Goal: Obtain resource: Download file/media

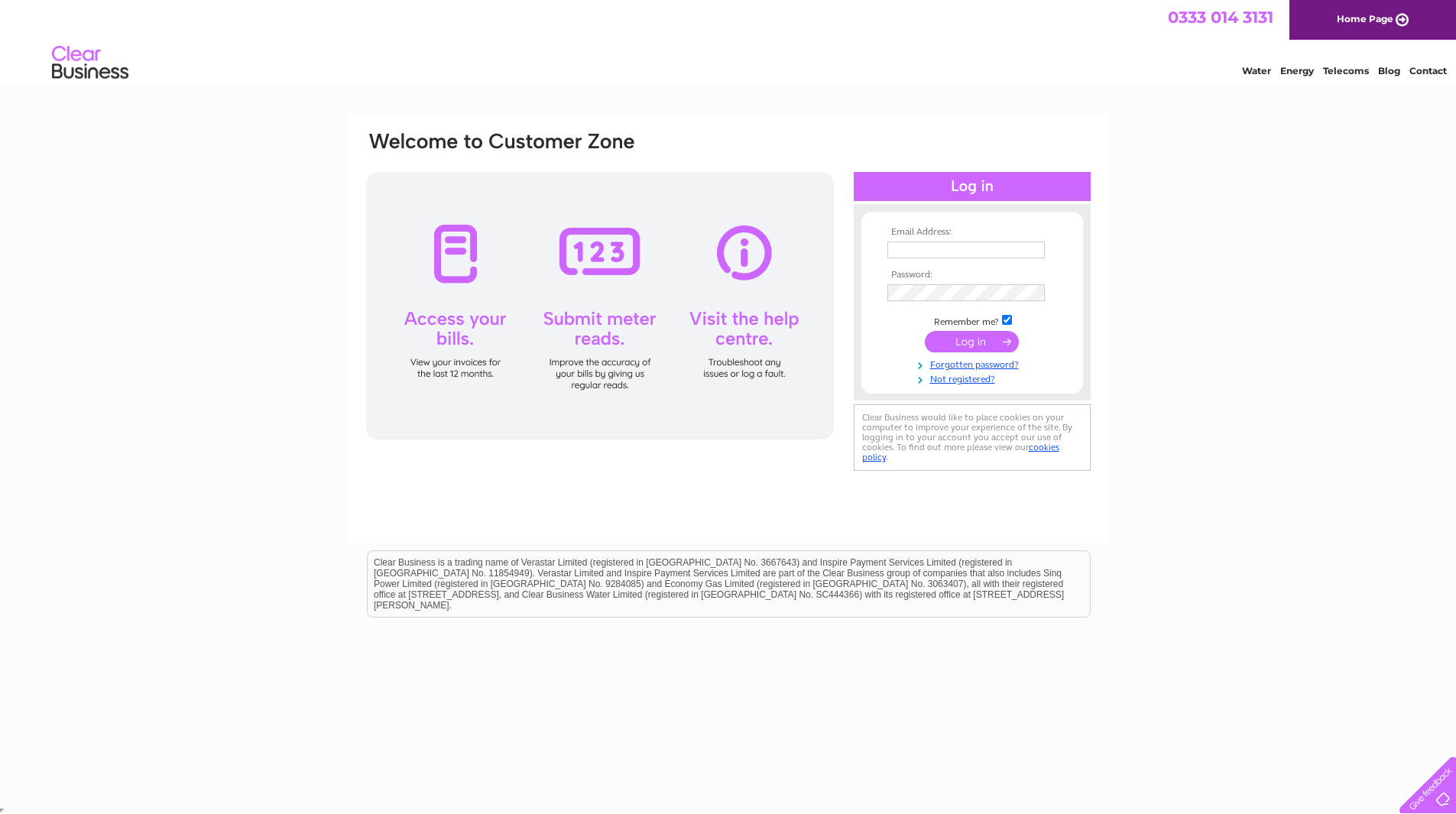
type input "bernard.dwyer@polariscommunity.co.uk"
click at [999, 343] on input "submit" at bounding box center [971, 342] width 94 height 22
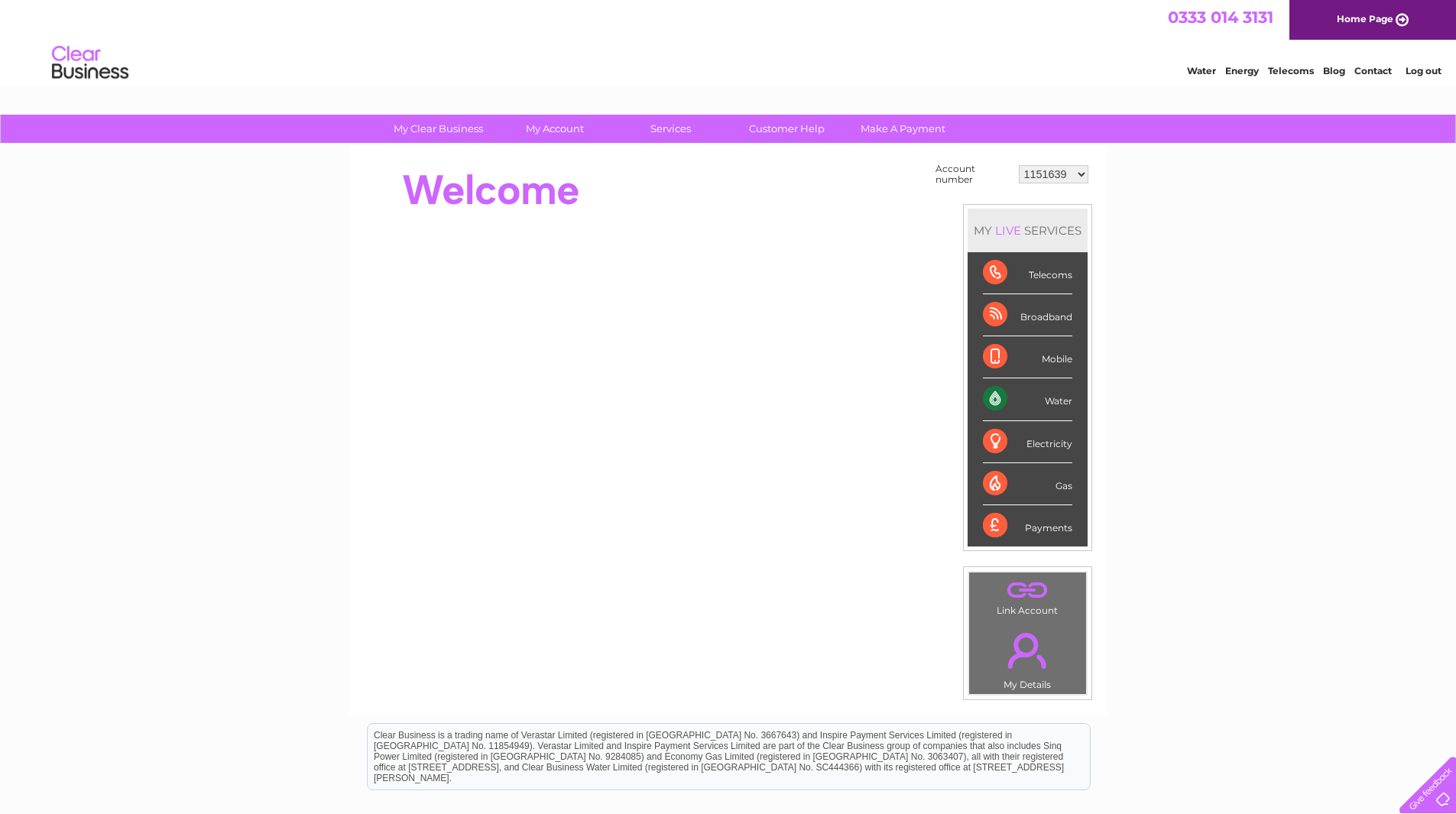
click at [1055, 174] on select "1151639 30279528 30279557 30279562 30279649 30279674 30279818 30279819 30279821…" at bounding box center [1053, 174] width 69 height 19
click at [1076, 176] on select "1151639 30279528 30279557 30279562 30279649 30279674 30279818 30279819 30279821…" at bounding box center [1053, 174] width 69 height 19
select select "30279528"
click at [1019, 165] on select "1151639 30279528 30279557 30279562 30279649 30279674 30279818 30279819 30279821…" at bounding box center [1053, 174] width 69 height 19
click at [681, 212] on div at bounding box center [642, 190] width 556 height 61
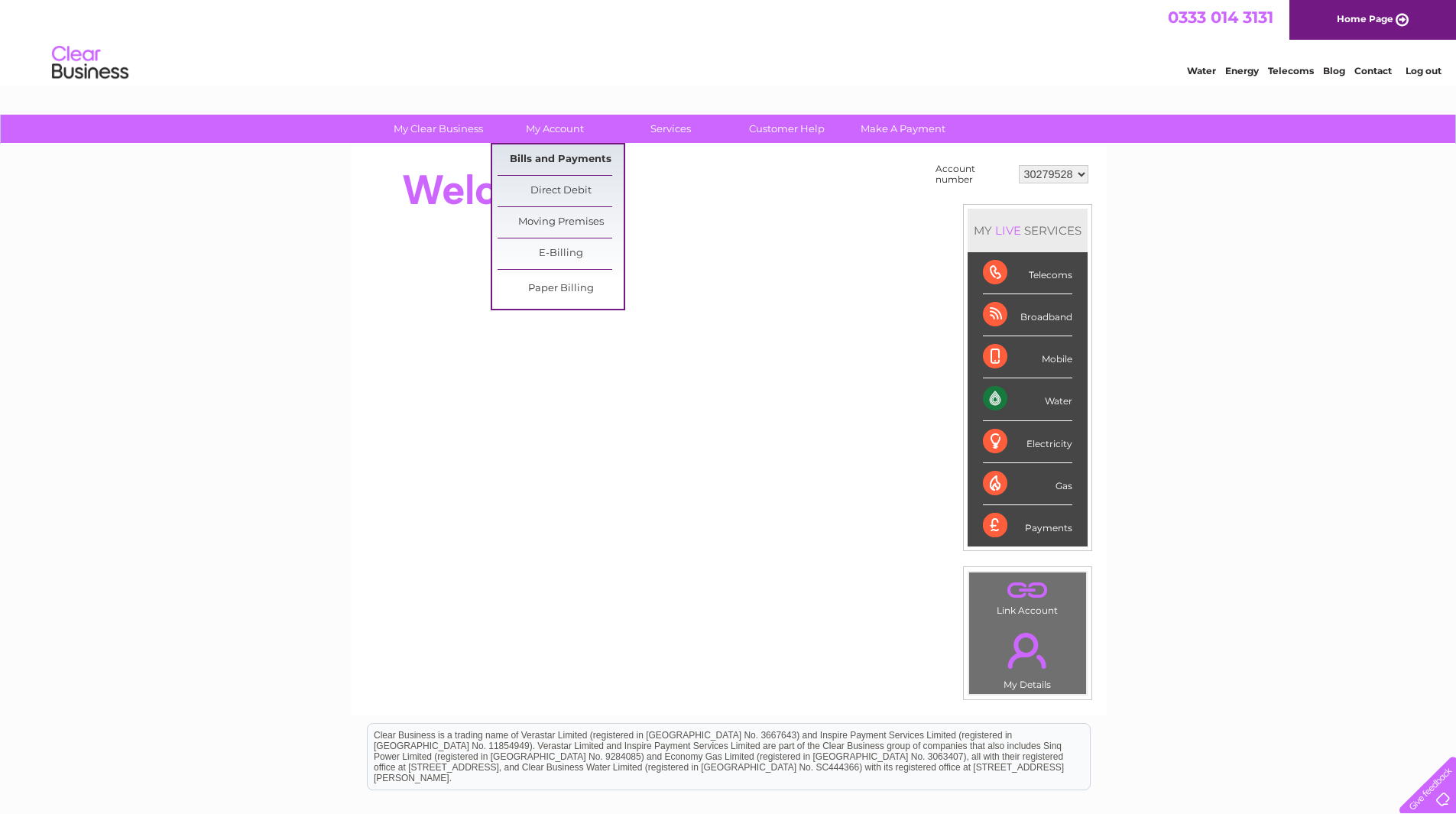
click at [590, 156] on link "Bills and Payments" at bounding box center [561, 160] width 126 height 30
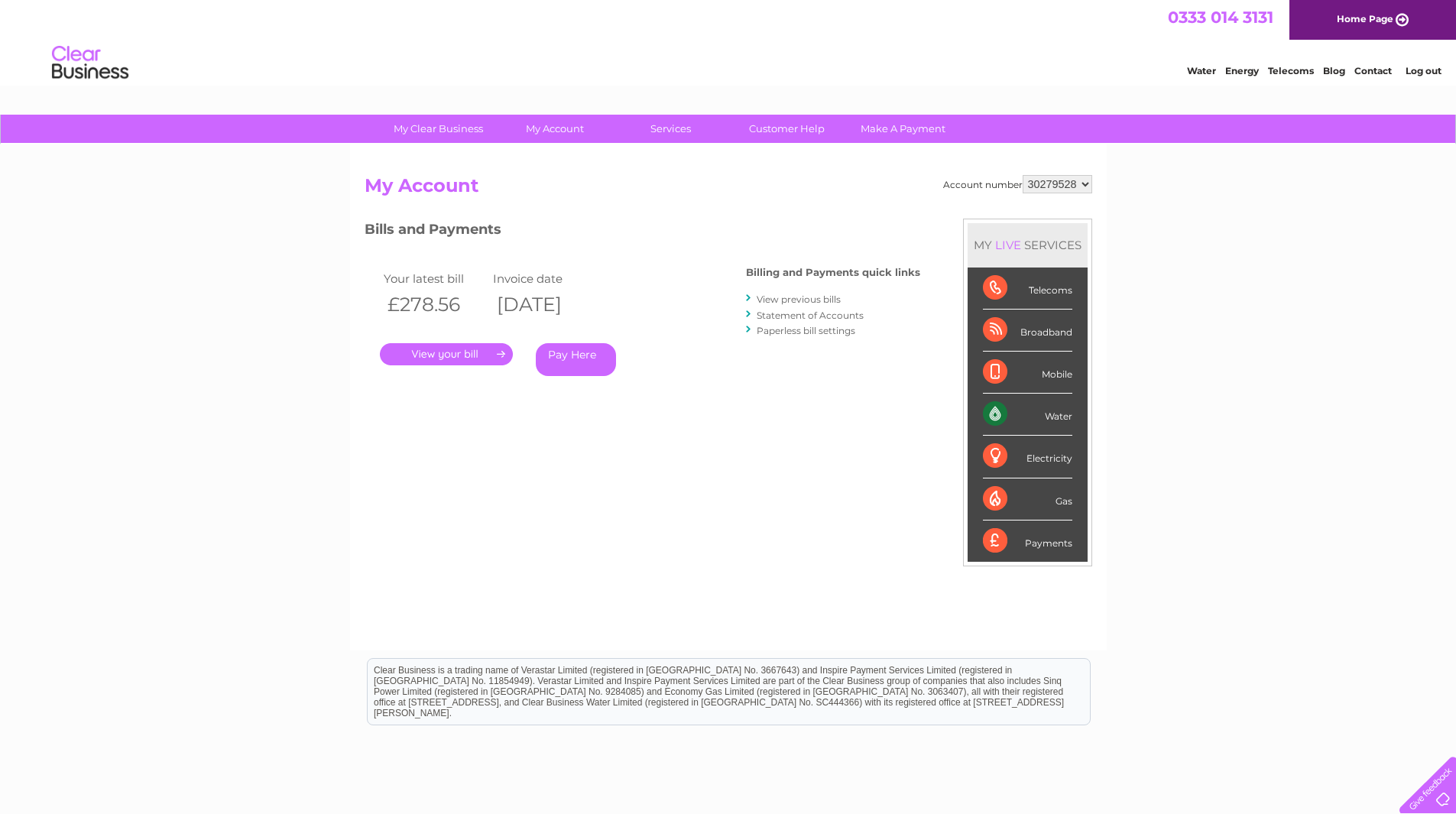
click at [462, 360] on link "." at bounding box center [446, 354] width 133 height 22
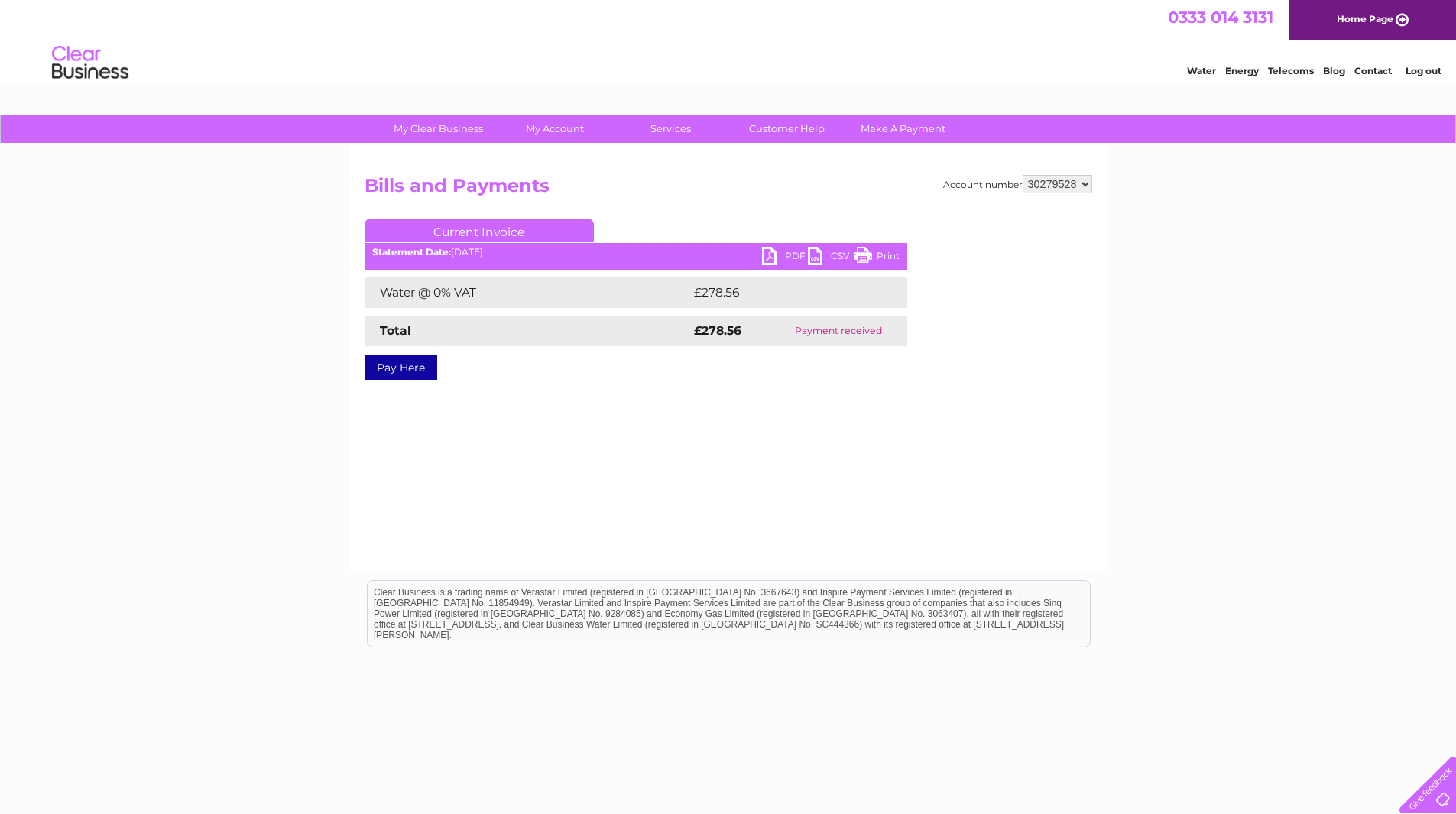
click at [789, 256] on link "PDF" at bounding box center [784, 258] width 46 height 22
